Goal: Task Accomplishment & Management: Manage account settings

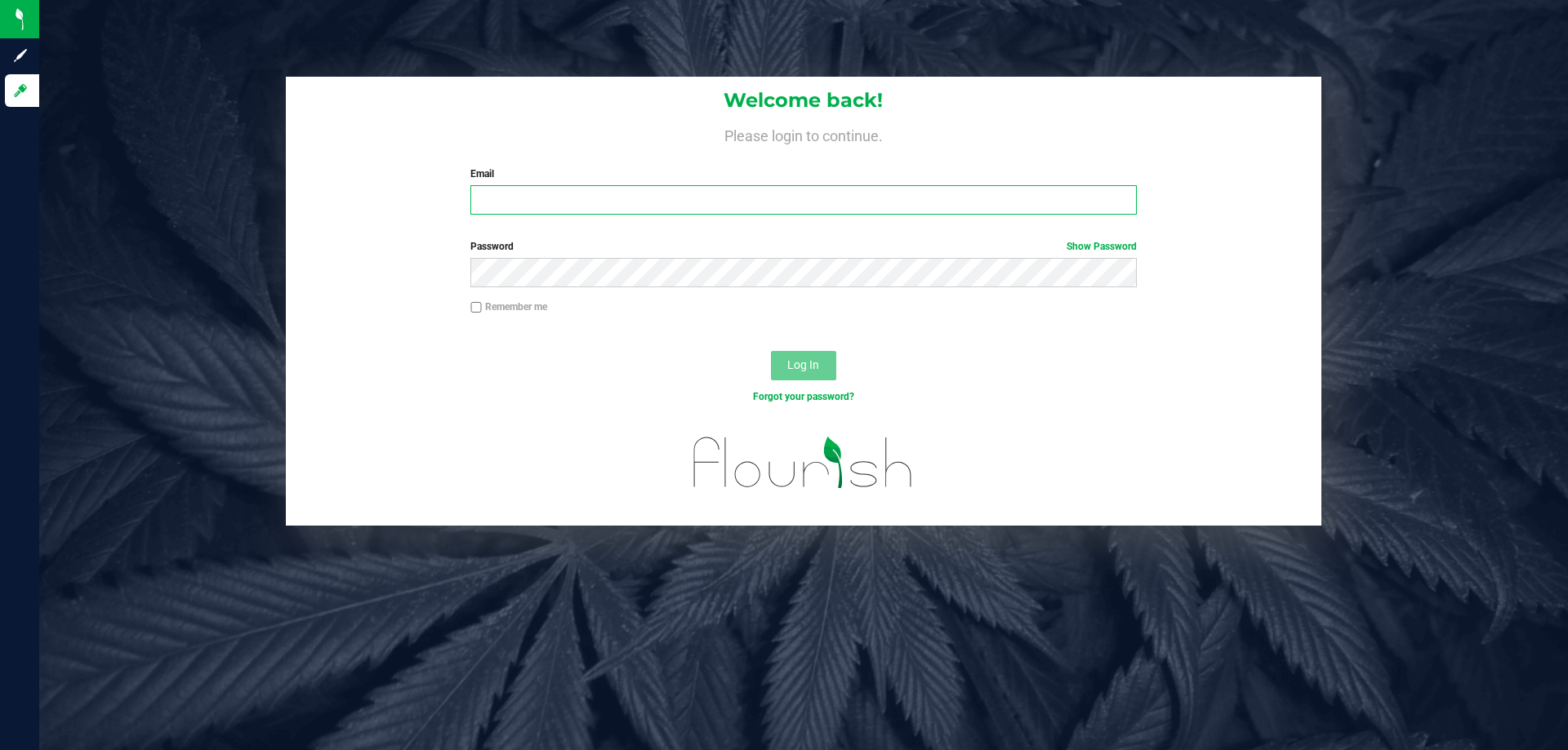
drag, startPoint x: 534, startPoint y: 203, endPoint x: 545, endPoint y: 222, distance: 22.0
click at [533, 202] on input "Email" at bounding box center [803, 200] width 666 height 29
type input "[EMAIL_ADDRESS][DOMAIN_NAME]"
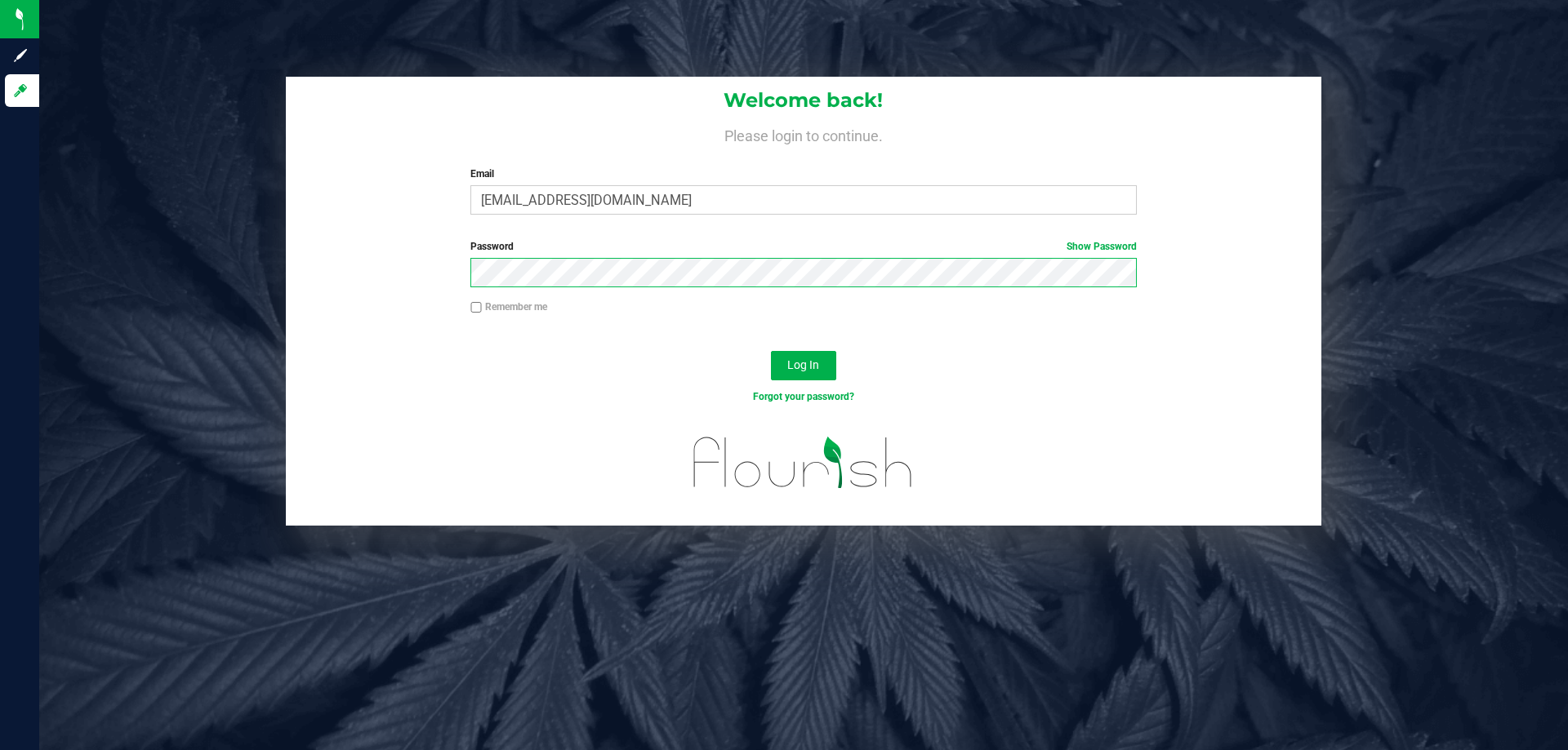
click at [770, 351] on button "Log In" at bounding box center [803, 365] width 65 height 29
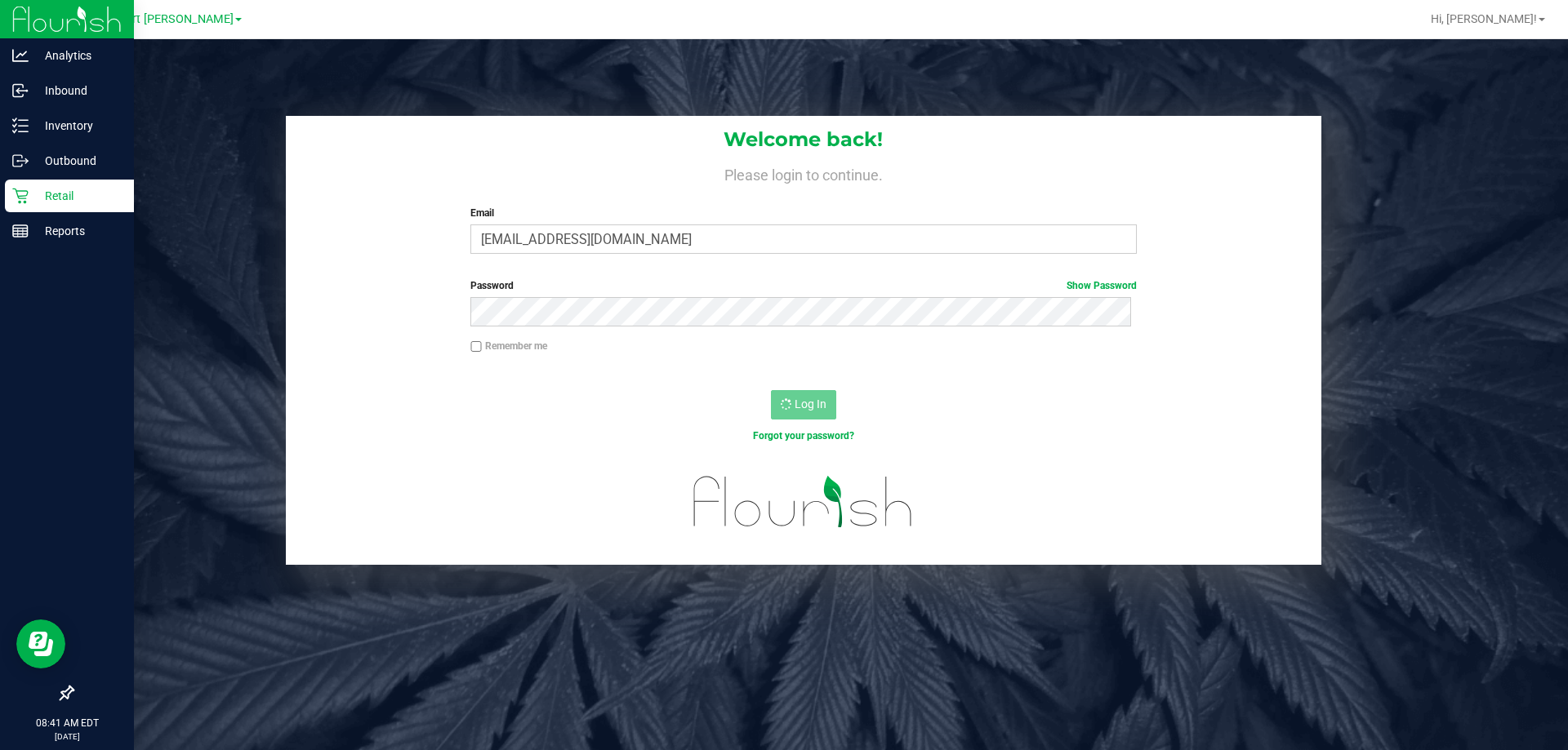
click at [37, 196] on p "Retail" at bounding box center [77, 195] width 98 height 19
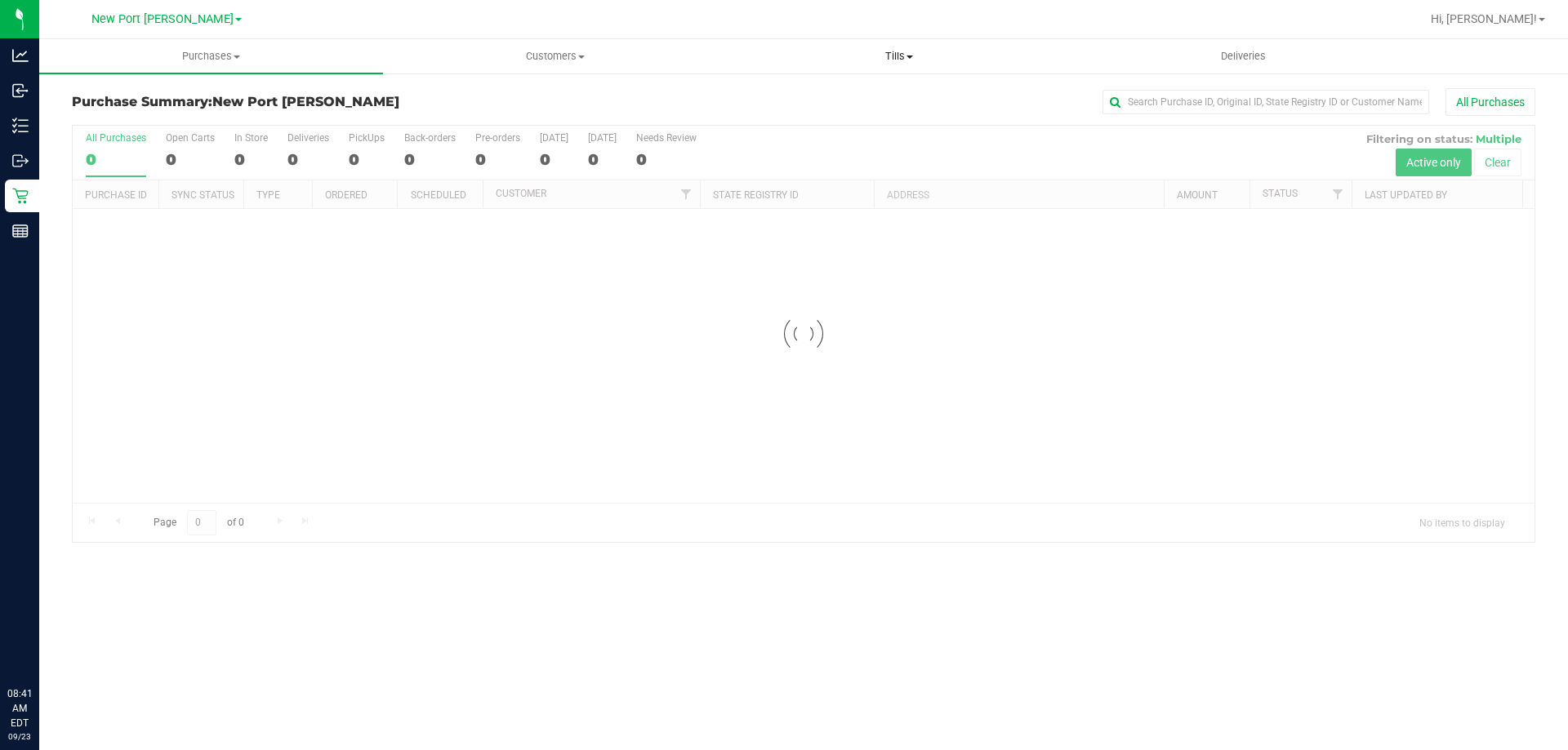
click at [887, 52] on span "Tills" at bounding box center [898, 56] width 342 height 15
click at [800, 95] on span "Manage tills" at bounding box center [781, 99] width 110 height 14
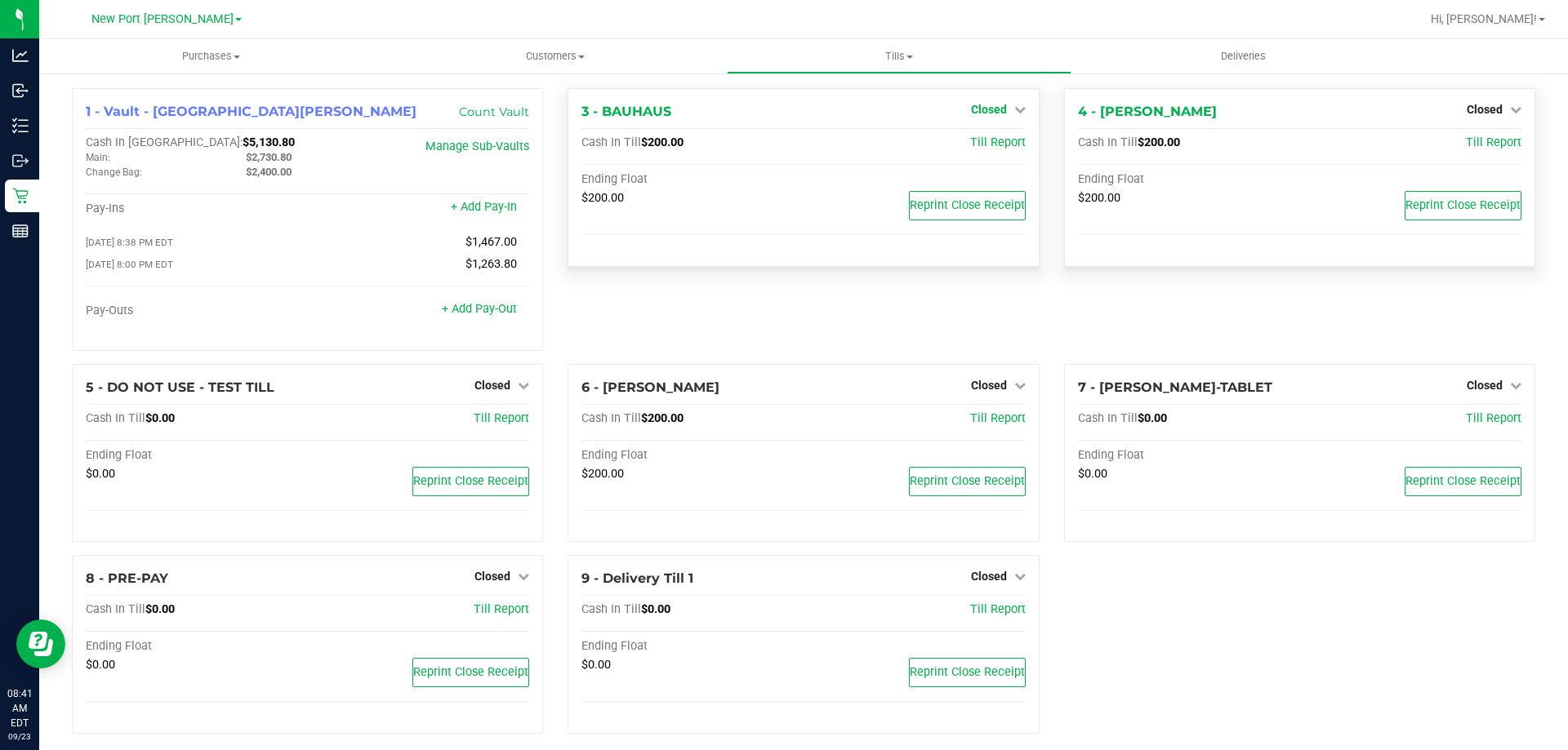
click at [987, 113] on span "Closed" at bounding box center [989, 109] width 36 height 13
click at [982, 141] on link "Open Till" at bounding box center [988, 143] width 43 height 13
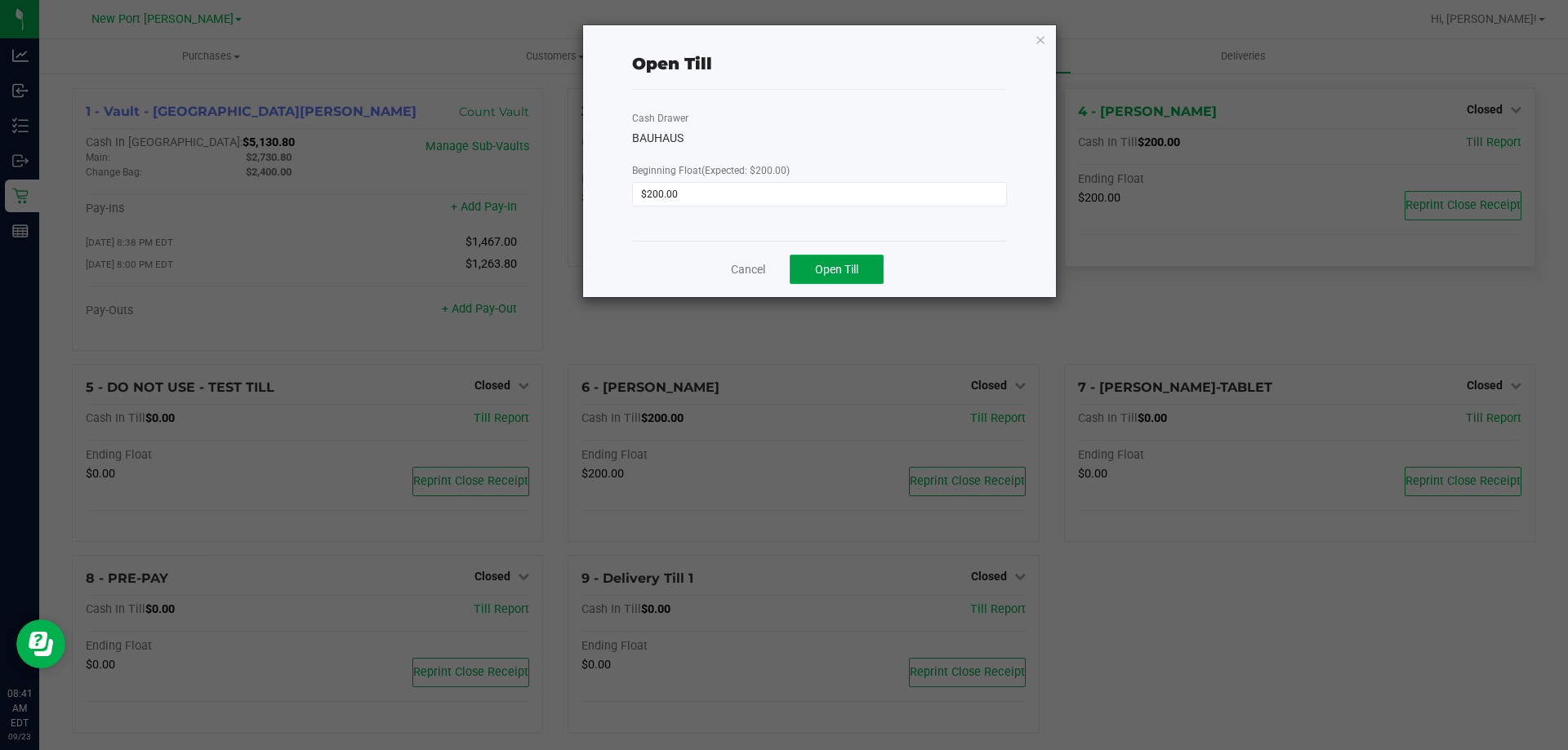
click at [827, 266] on span "Open Till" at bounding box center [836, 269] width 43 height 13
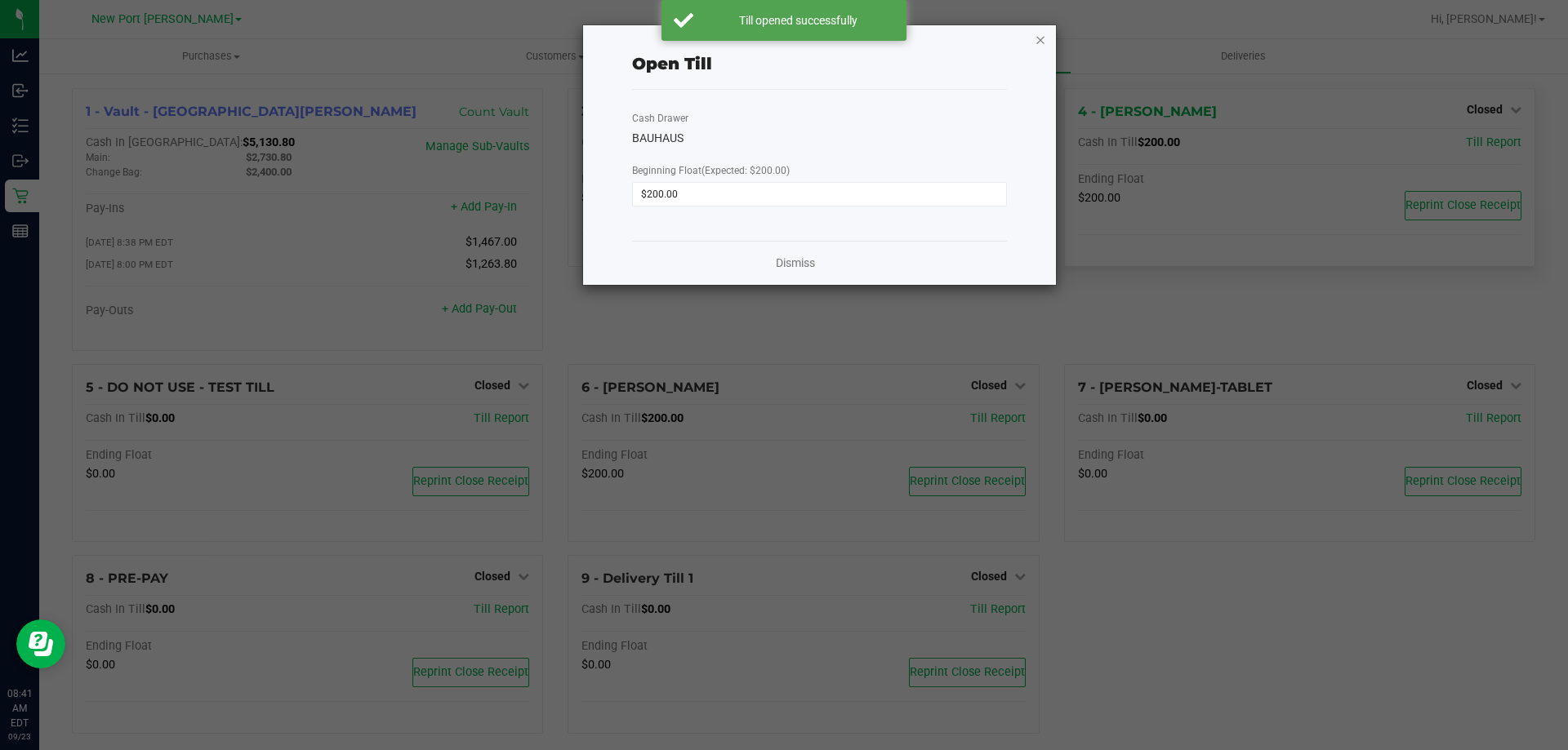
click at [1039, 39] on icon "button" at bounding box center [1040, 39] width 11 height 19
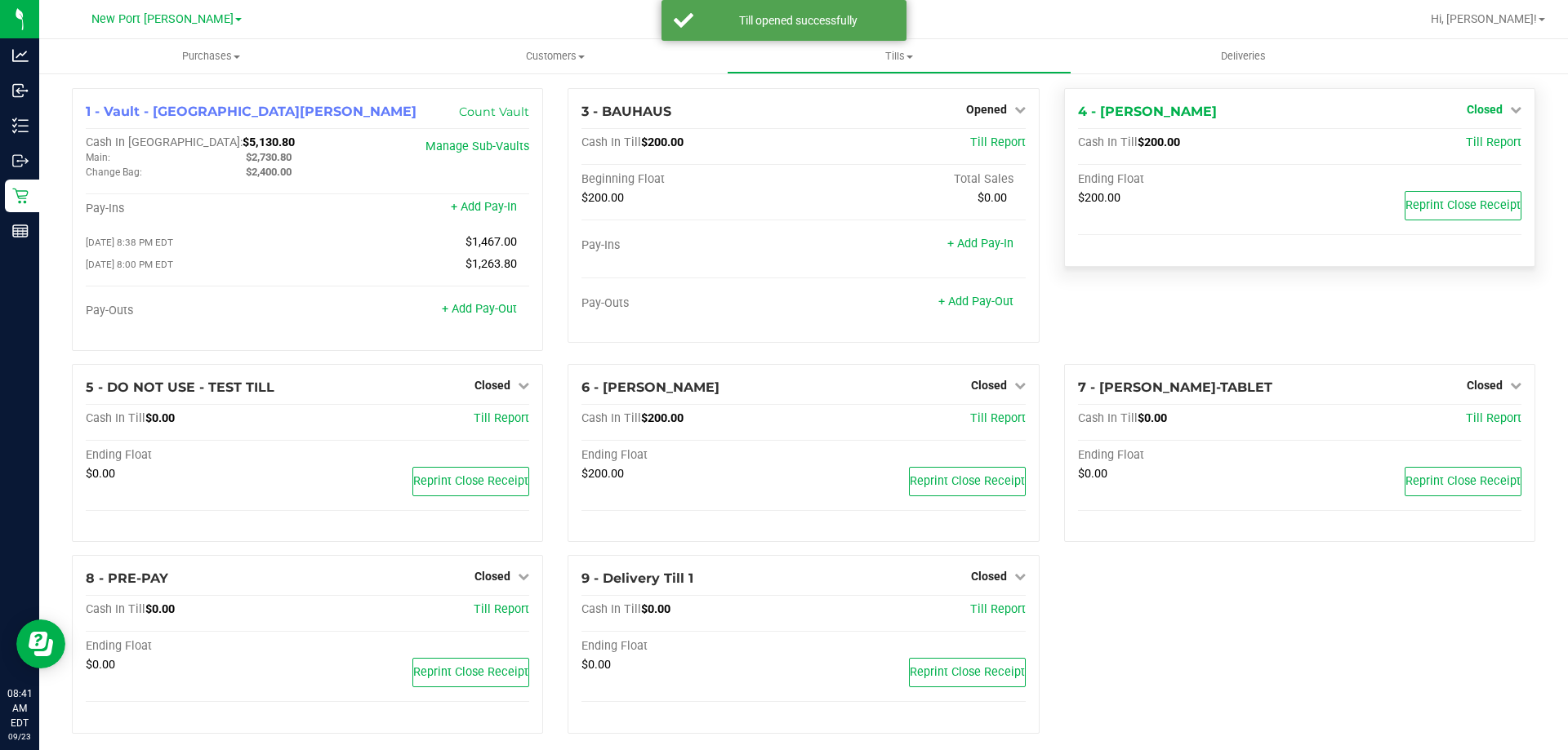
click at [1485, 113] on span "Closed" at bounding box center [1484, 109] width 36 height 13
click at [1462, 150] on link "Open Till" at bounding box center [1483, 143] width 43 height 13
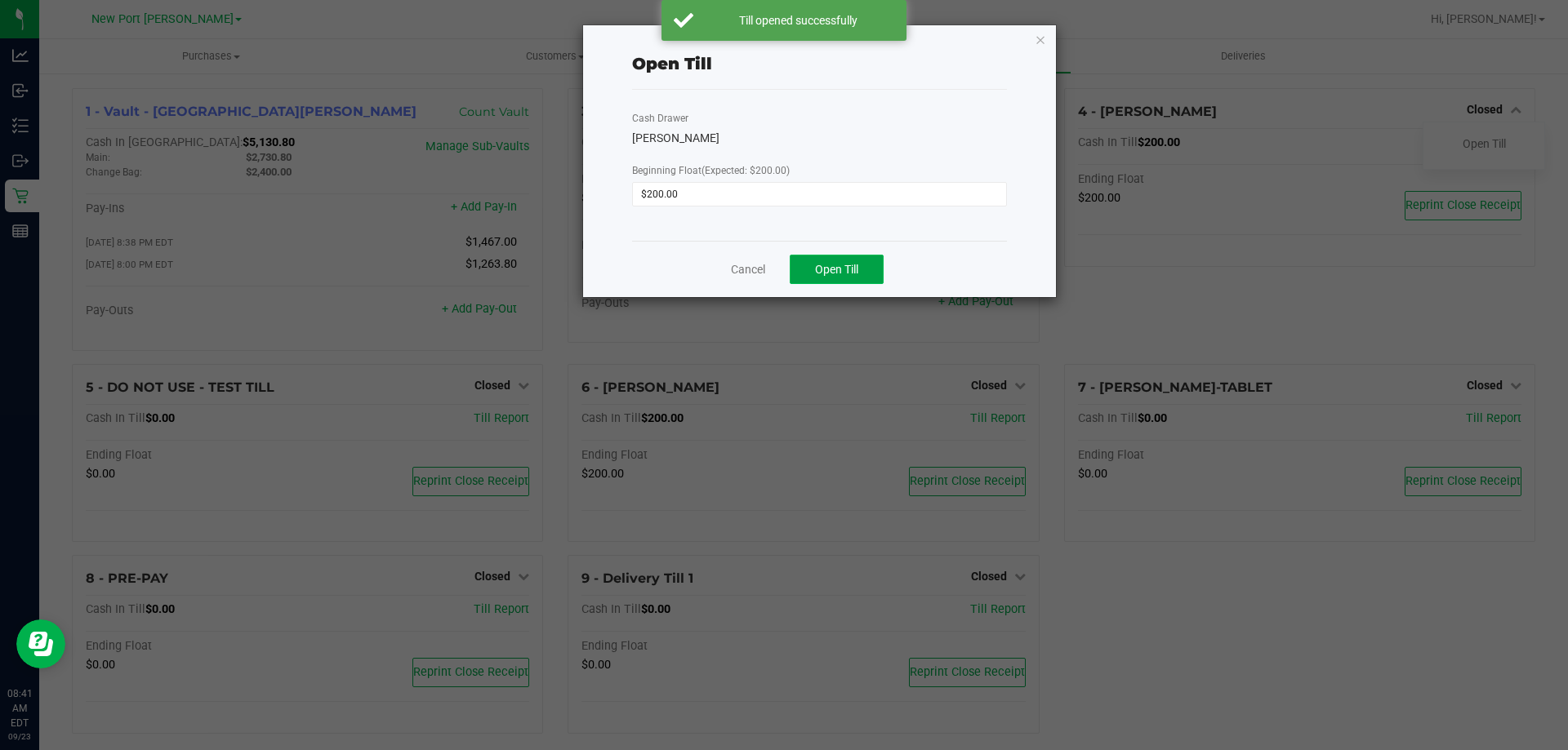
click at [836, 273] on span "Open Till" at bounding box center [836, 269] width 43 height 13
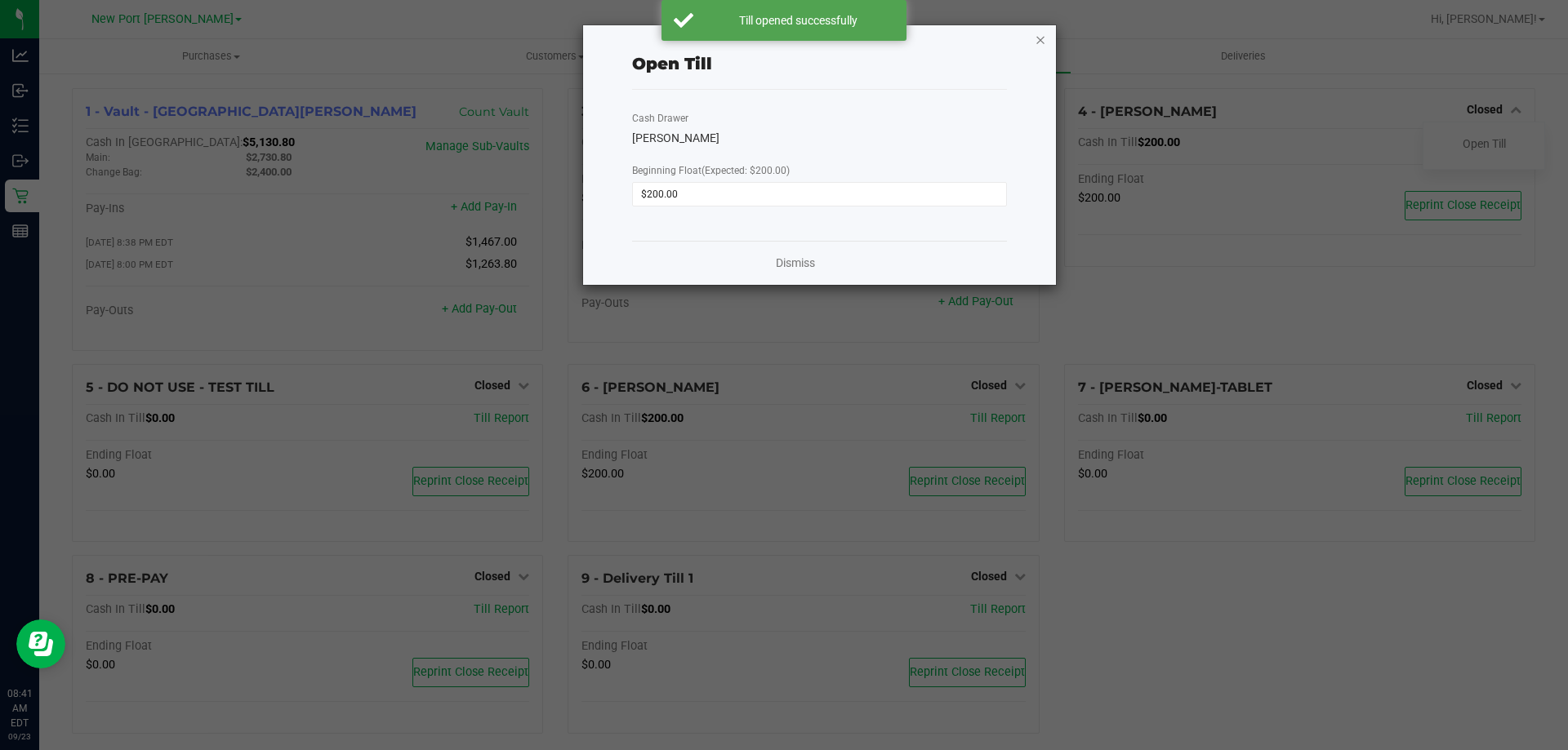
click at [1040, 38] on icon "button" at bounding box center [1040, 39] width 11 height 19
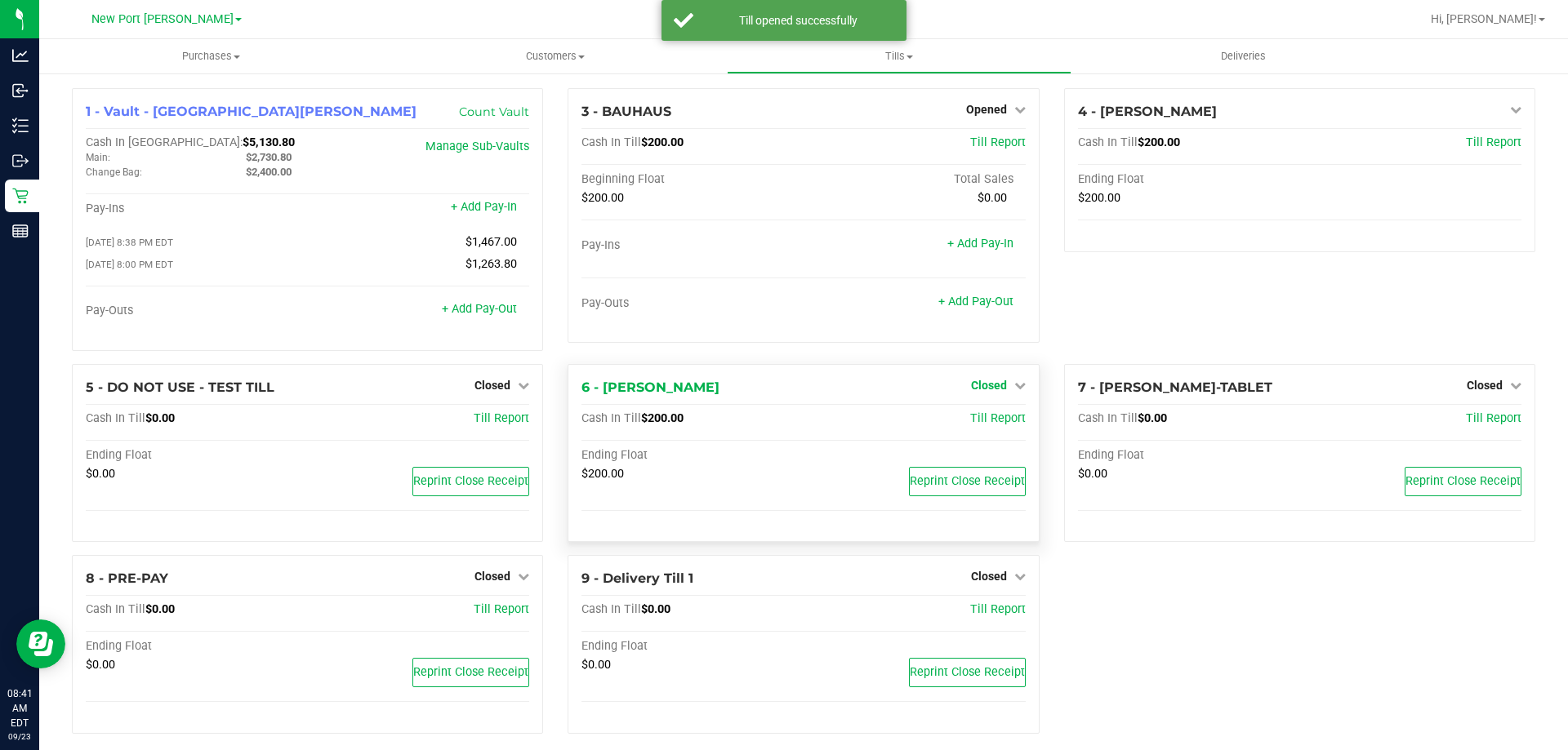
click at [986, 389] on span "Closed" at bounding box center [989, 385] width 36 height 13
click at [979, 417] on link "Open Till" at bounding box center [988, 418] width 43 height 13
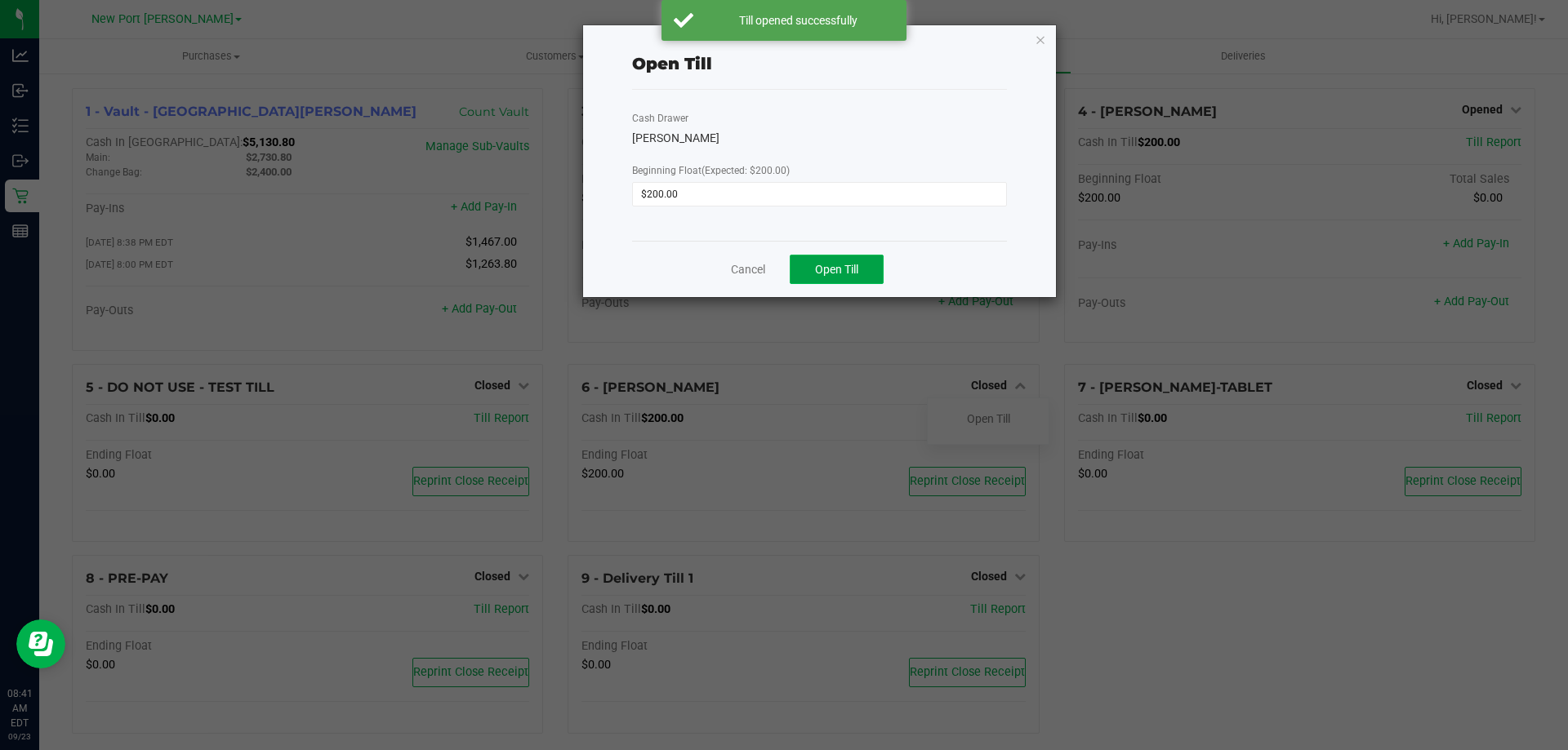
click at [856, 275] on span "Open Till" at bounding box center [836, 269] width 43 height 13
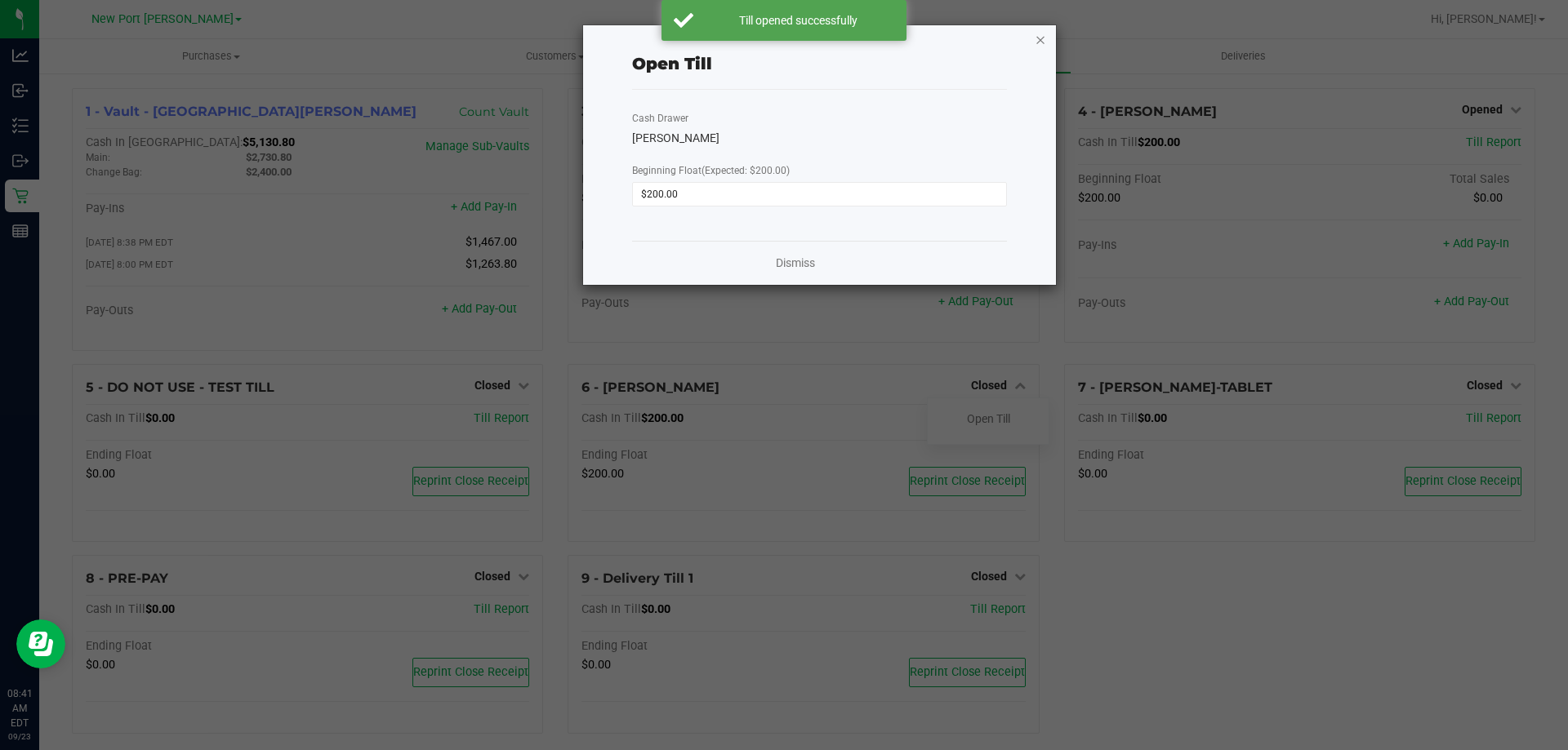
click at [1040, 36] on icon "button" at bounding box center [1040, 39] width 11 height 19
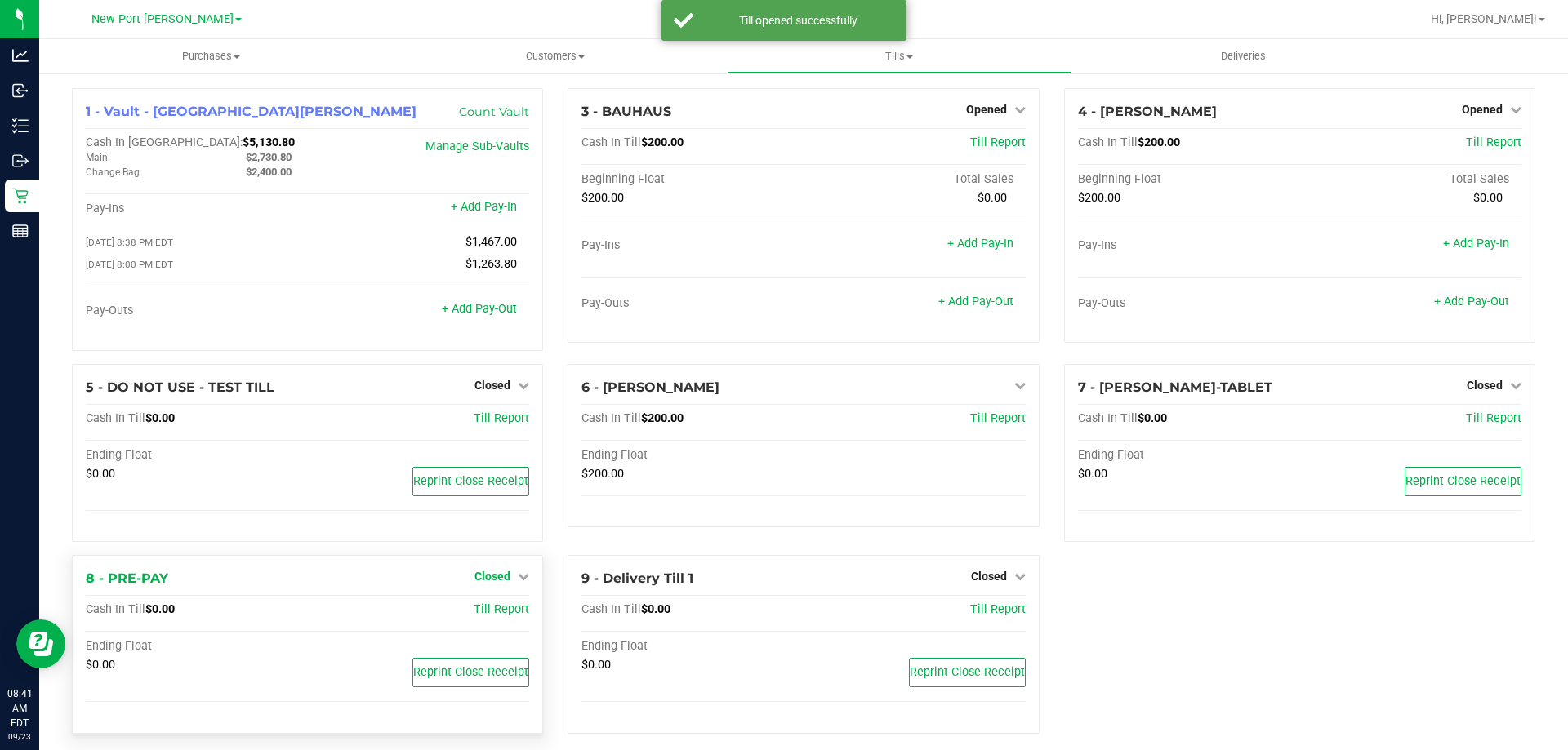
click at [505, 579] on span "Closed" at bounding box center [492, 576] width 36 height 13
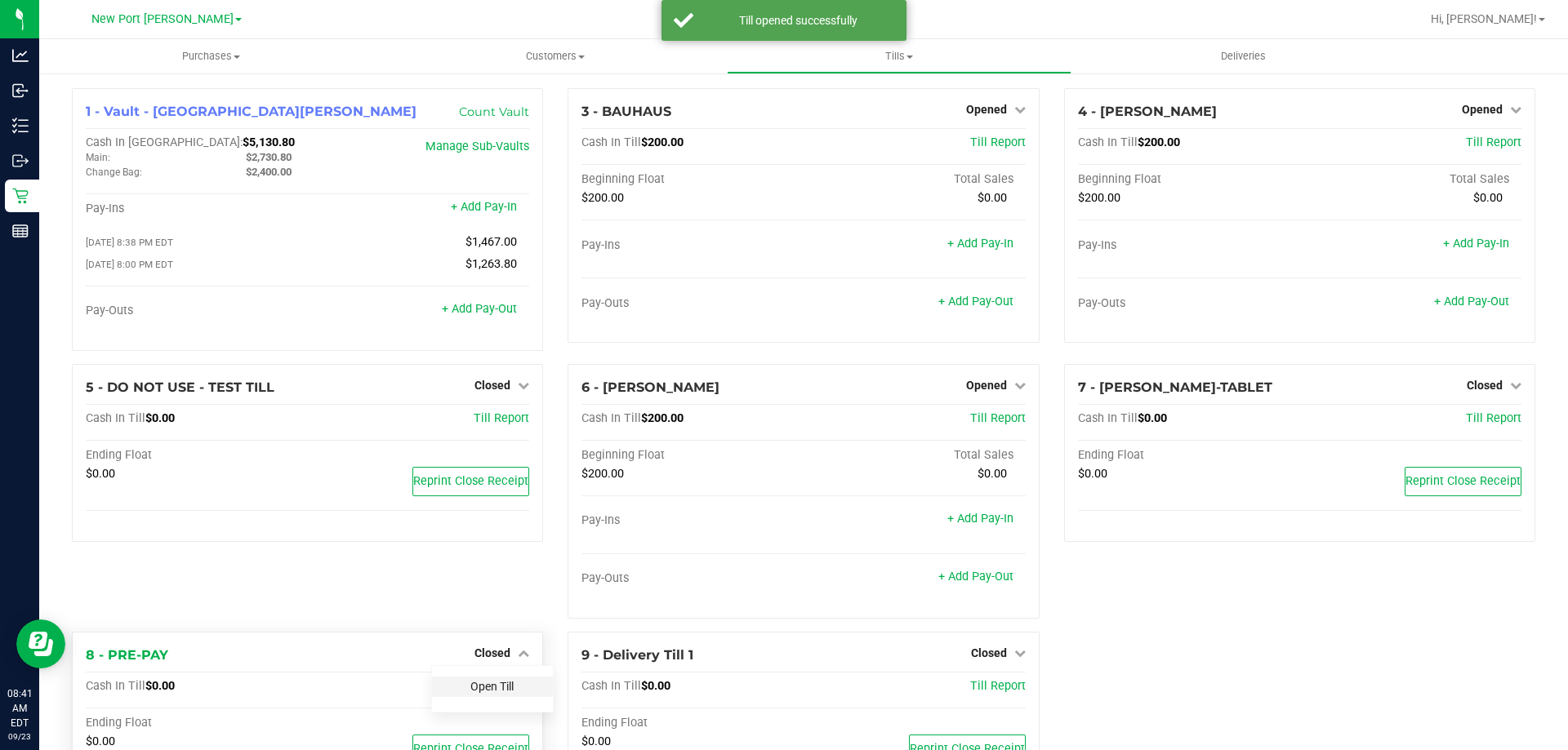
click at [490, 686] on link "Open Till" at bounding box center [491, 687] width 43 height 13
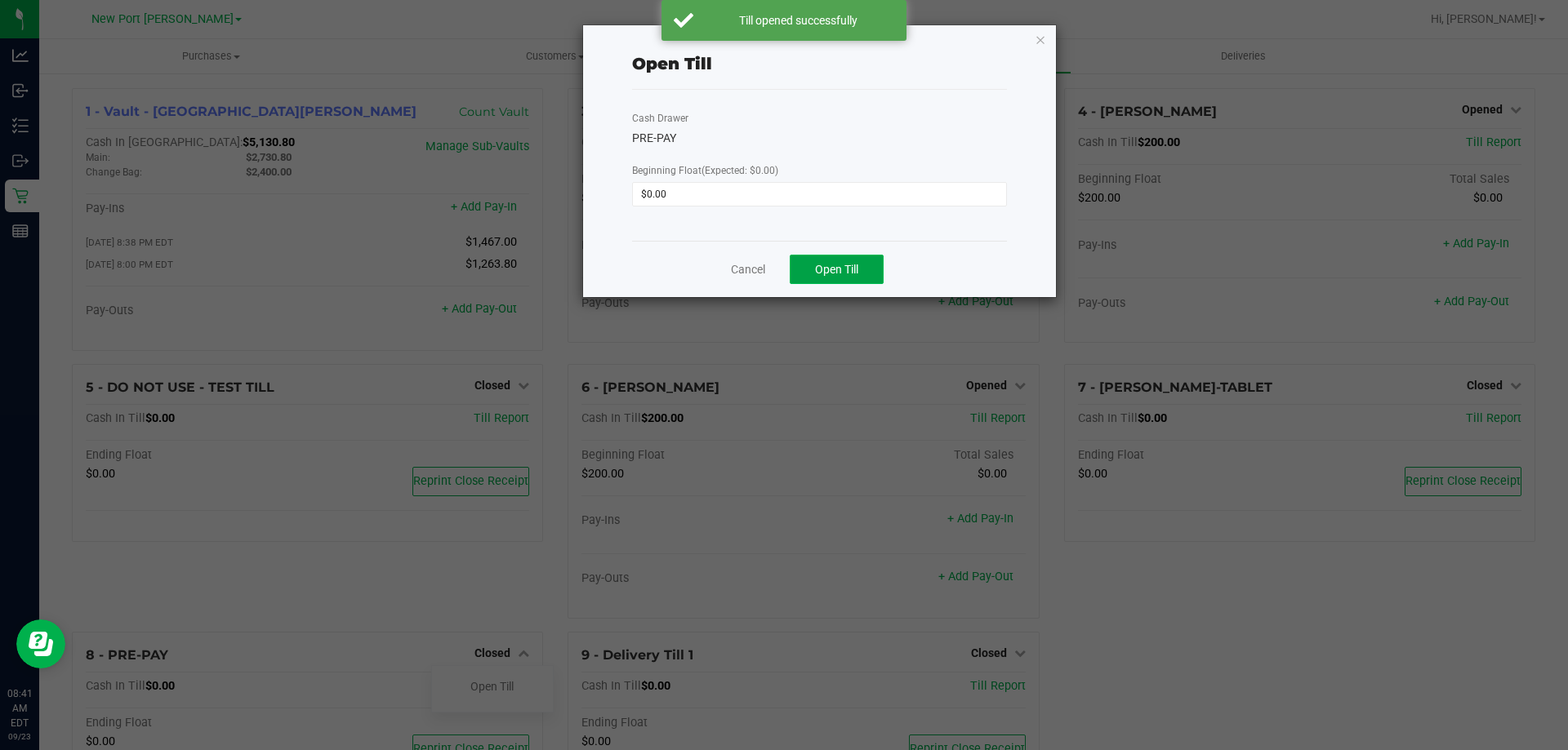
click at [815, 276] on span "Open Till" at bounding box center [836, 269] width 43 height 13
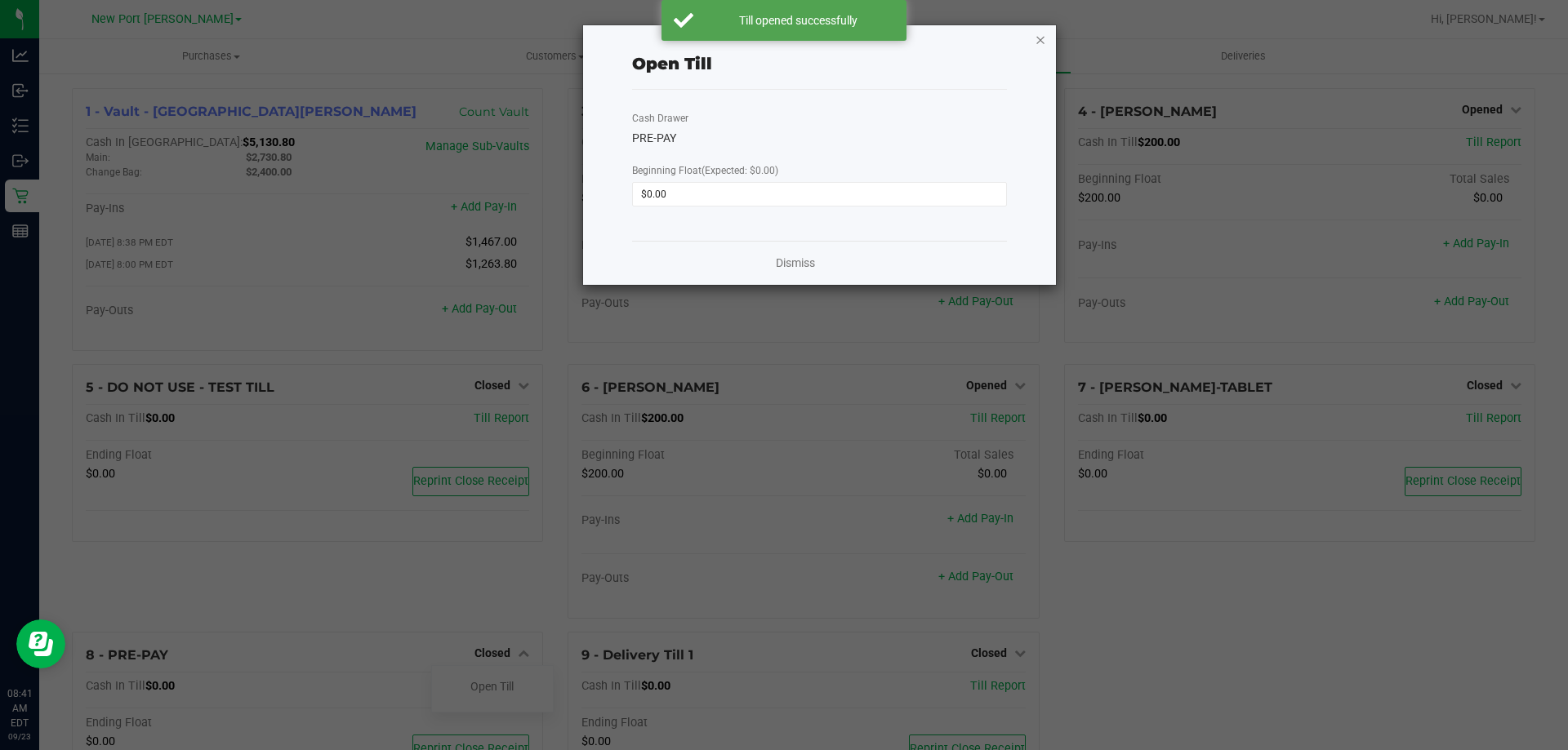
click at [1041, 39] on icon "button" at bounding box center [1040, 39] width 11 height 19
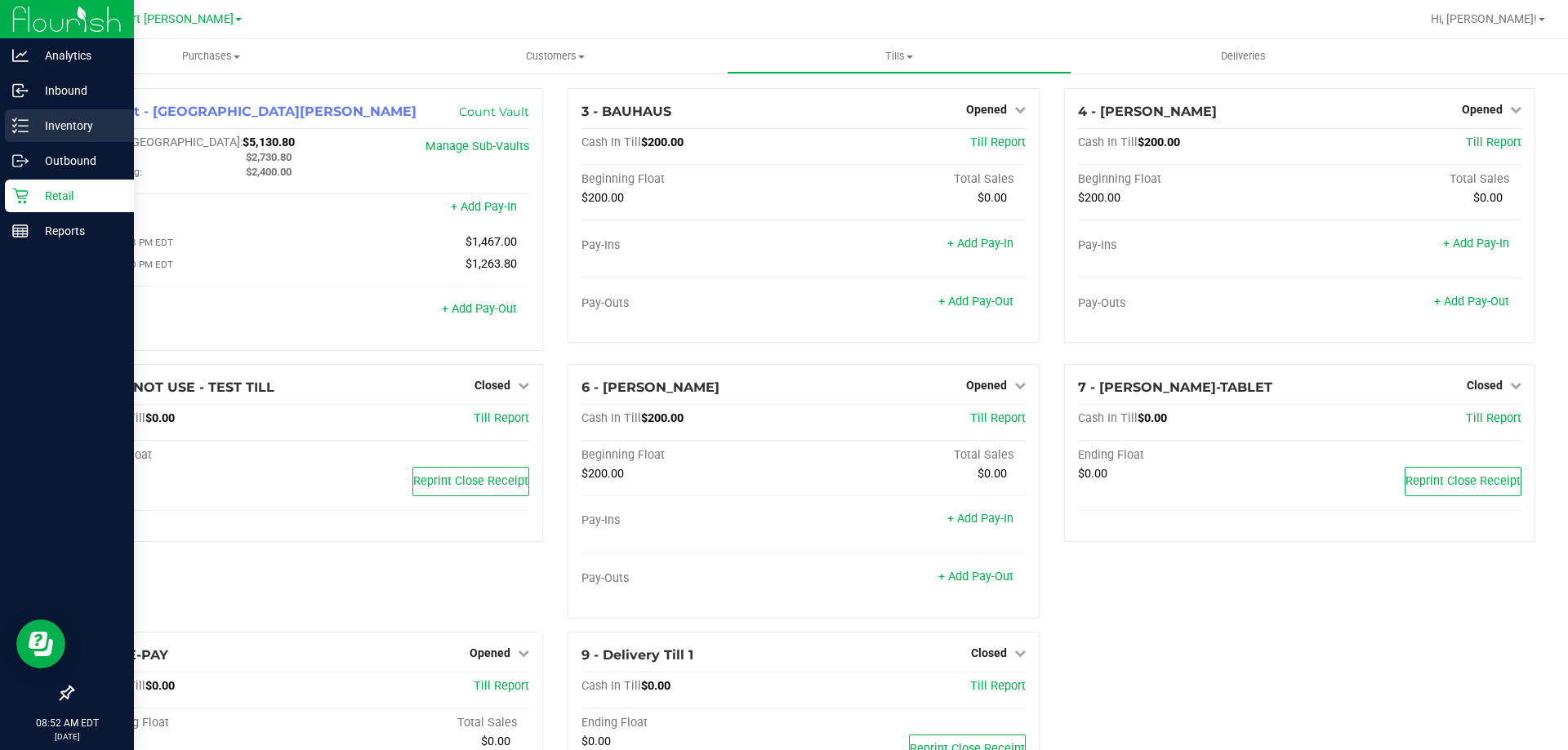
click at [63, 129] on p "Inventory" at bounding box center [77, 126] width 98 height 19
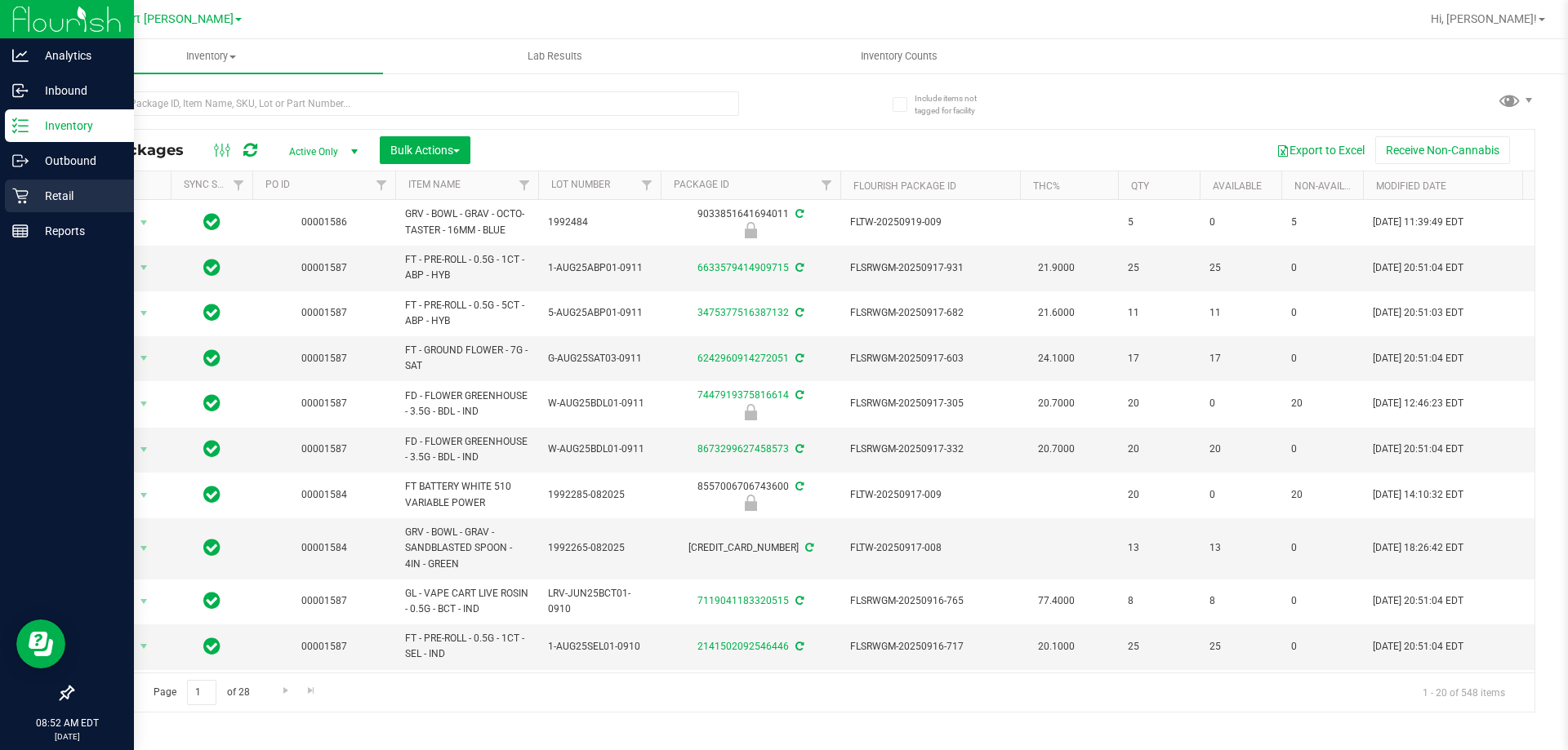
click at [43, 196] on p "Retail" at bounding box center [77, 195] width 98 height 19
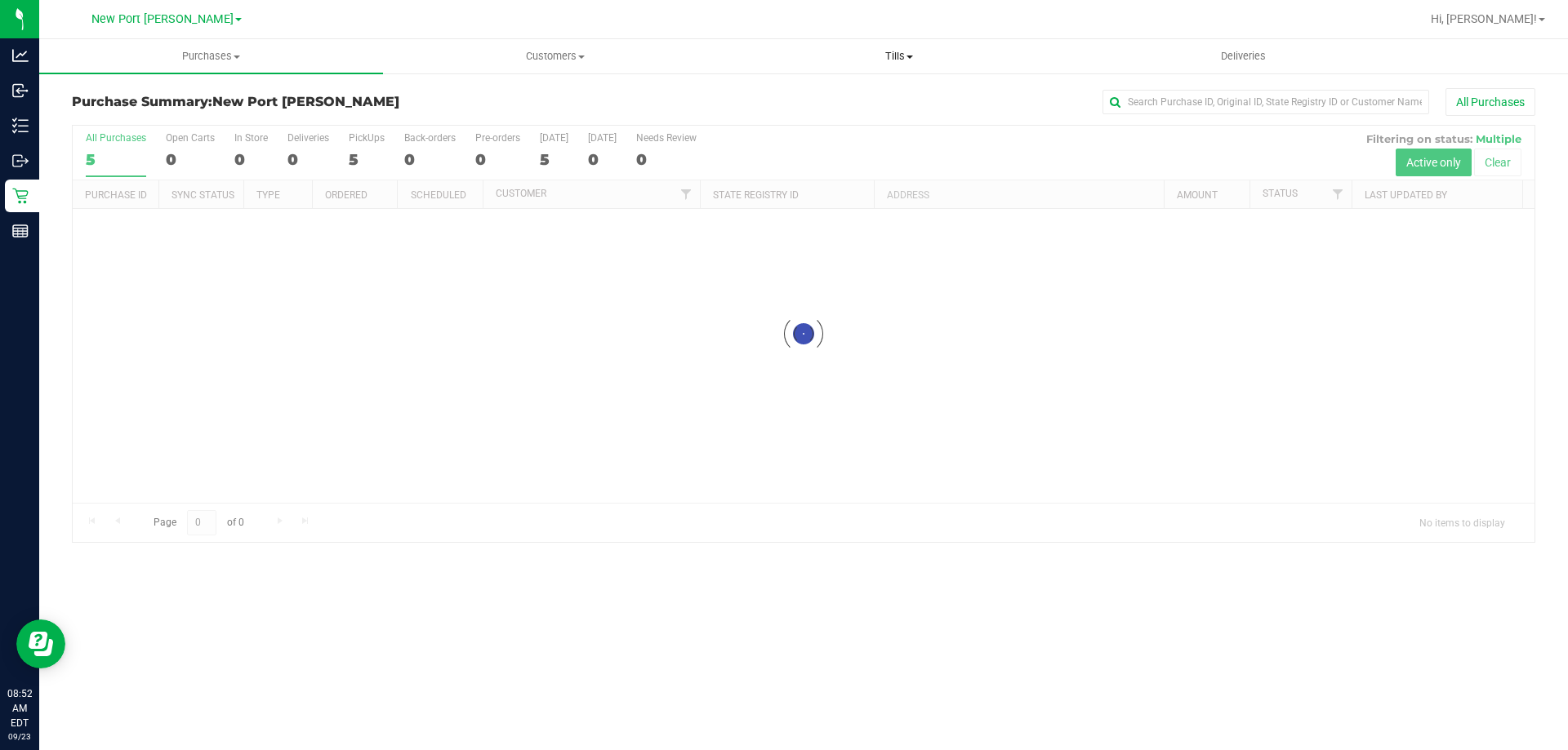
click at [905, 56] on span "Tills" at bounding box center [898, 56] width 342 height 15
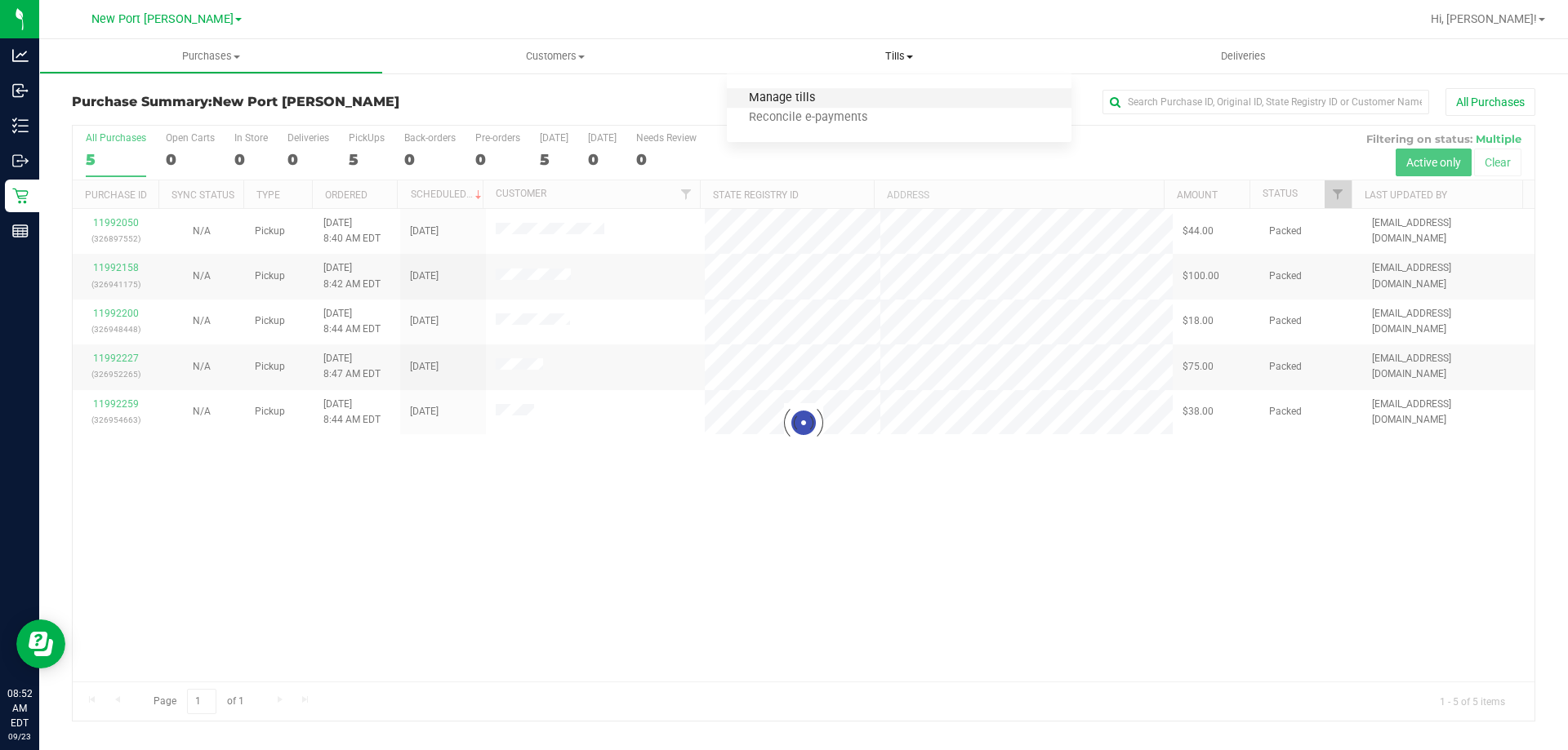
click at [762, 99] on span "Manage tills" at bounding box center [781, 99] width 110 height 14
